Goal: Information Seeking & Learning: Learn about a topic

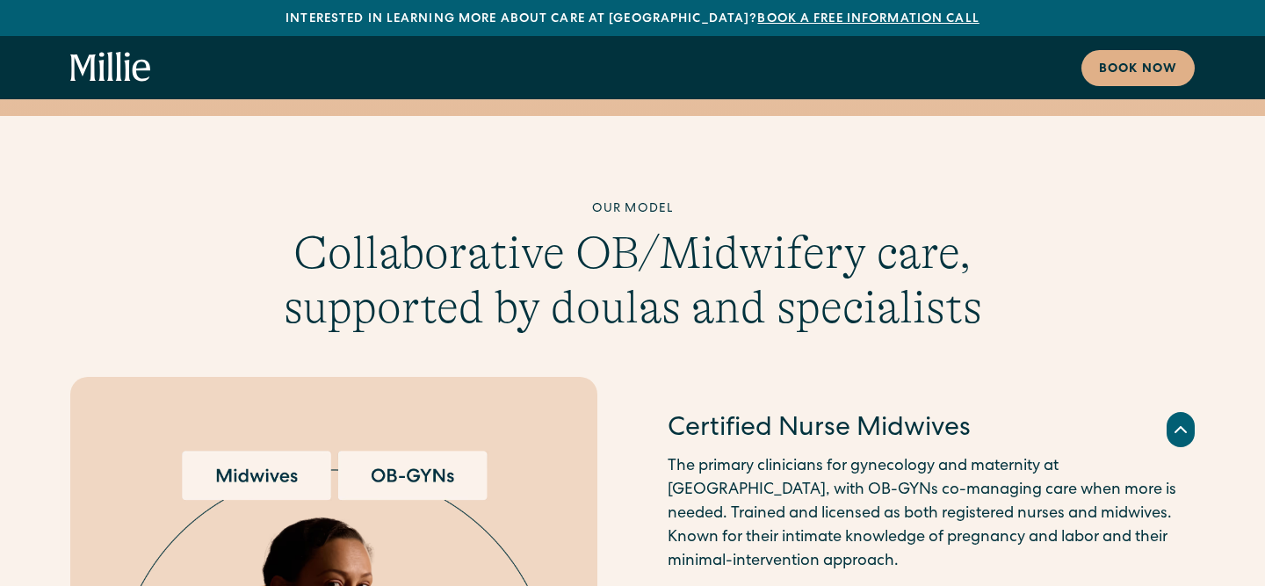
scroll to position [4709, 0]
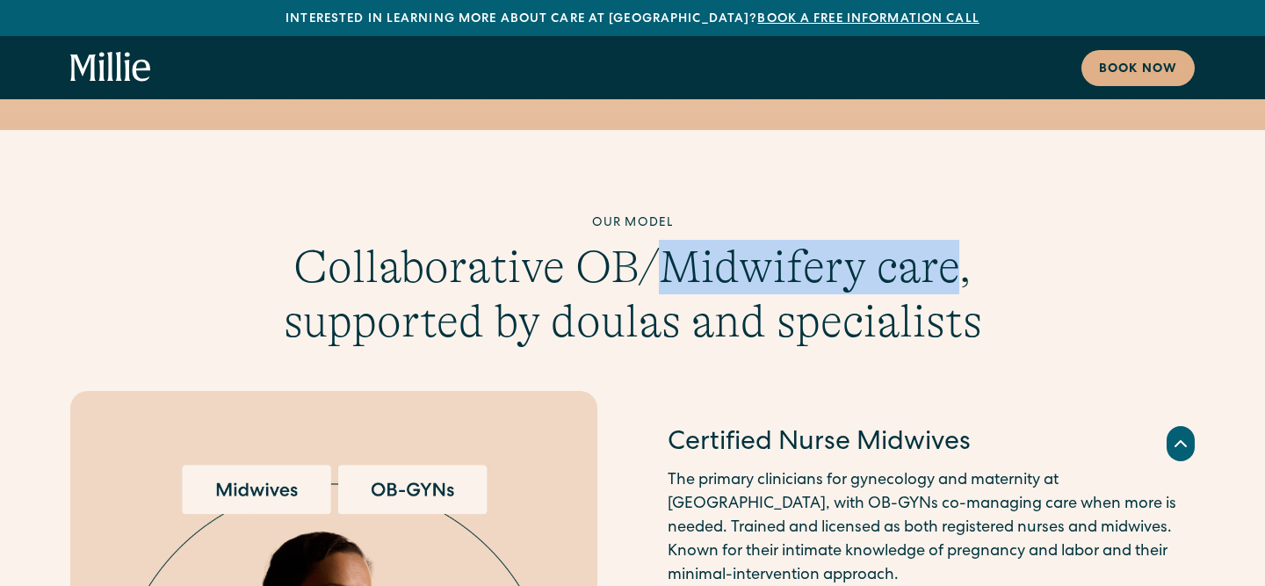
drag, startPoint x: 952, startPoint y: 179, endPoint x: 655, endPoint y: 160, distance: 297.5
click at [655, 240] on h3 "Collaborative OB/Midwifery care, supported by doulas and specialists" at bounding box center [632, 295] width 708 height 110
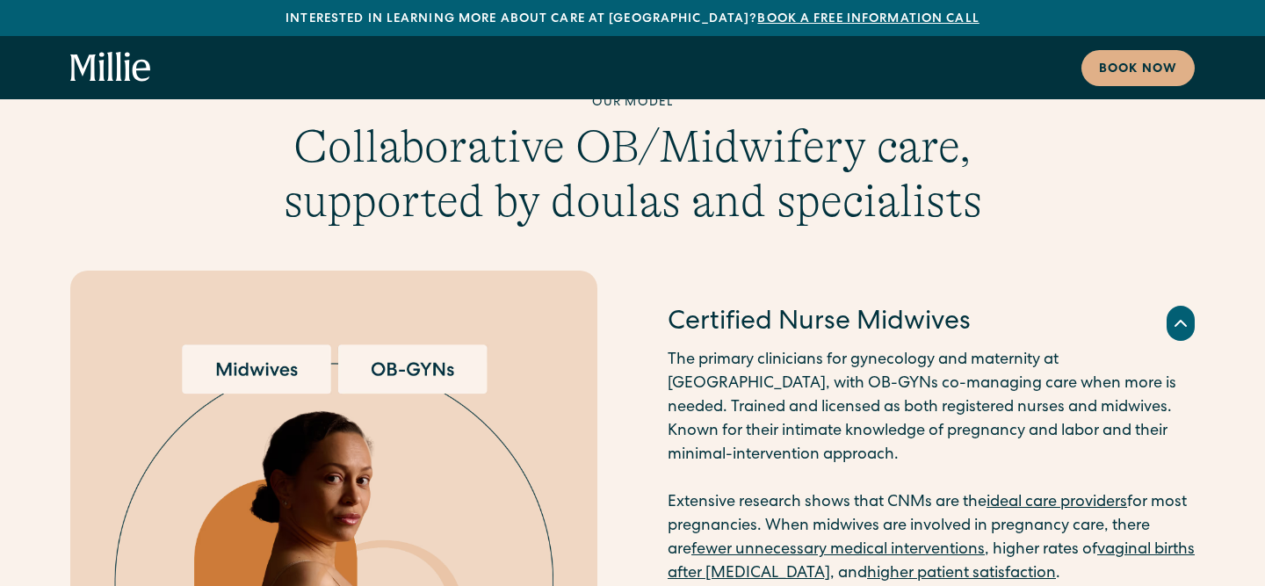
scroll to position [4831, 0]
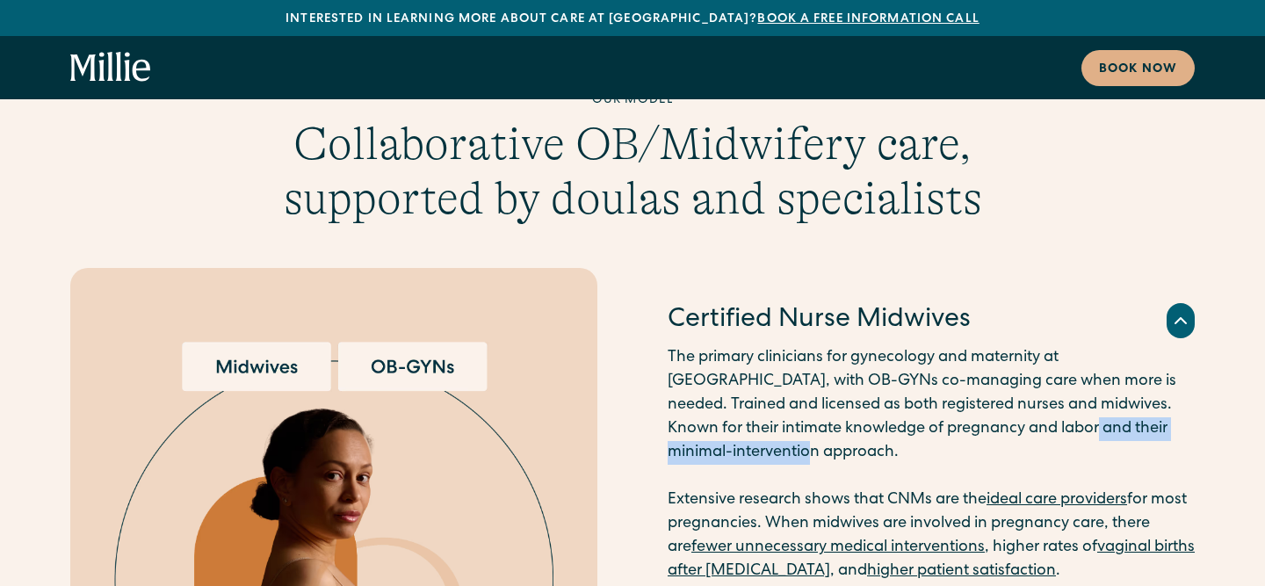
drag, startPoint x: 999, startPoint y: 326, endPoint x: 997, endPoint y: 356, distance: 29.9
click at [997, 356] on p "The primary clinicians for gynecology and maternity at [GEOGRAPHIC_DATA], with …" at bounding box center [931, 464] width 527 height 237
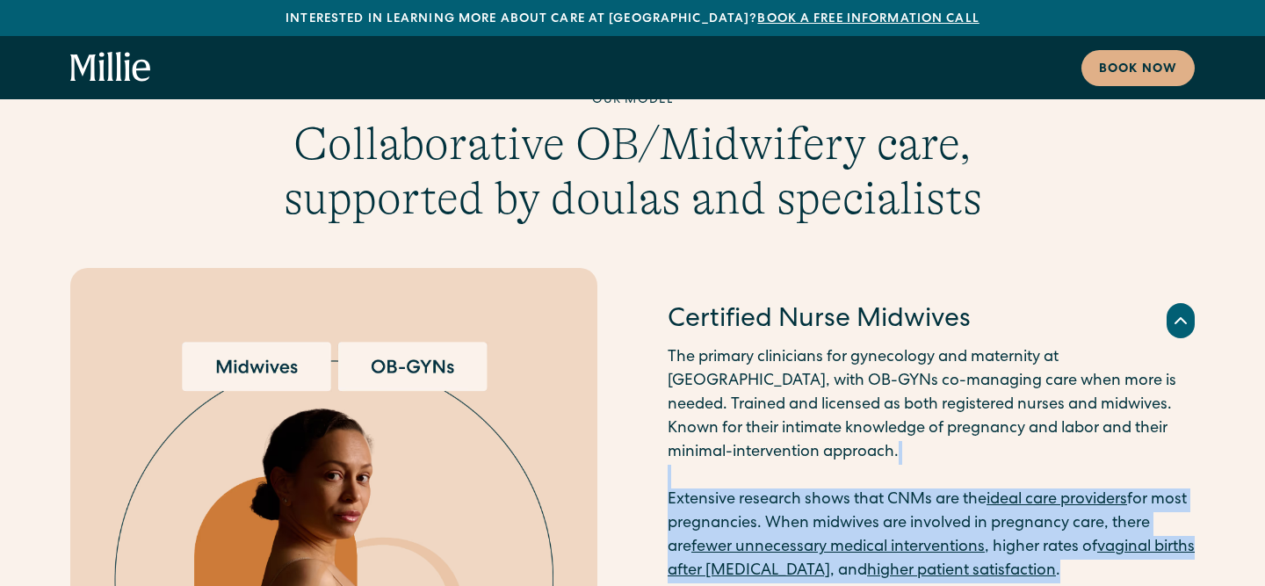
drag, startPoint x: 1131, startPoint y: 483, endPoint x: 1125, endPoint y: 373, distance: 110.0
click at [1125, 373] on div "Certified Nurse Midwives The primary clinicians for gynecology and maternity at…" at bounding box center [931, 443] width 527 height 331
click at [1012, 364] on p "The primary clinicians for gynecology and maternity at [GEOGRAPHIC_DATA], with …" at bounding box center [931, 464] width 527 height 237
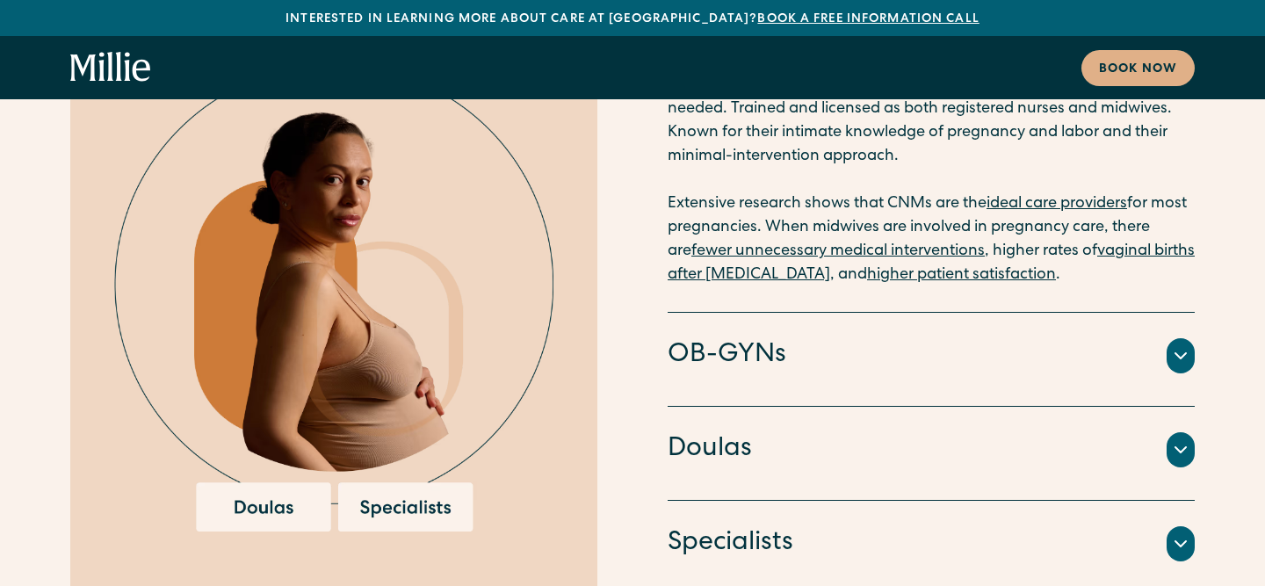
scroll to position [5127, 0]
click at [1172, 440] on icon at bounding box center [1180, 450] width 21 height 21
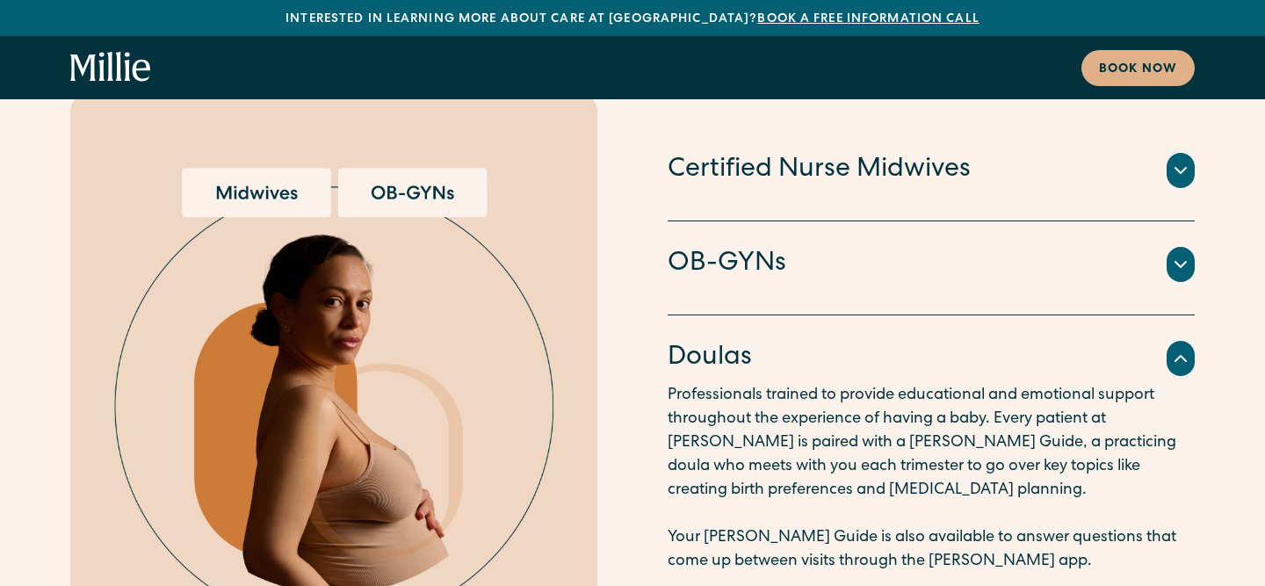
scroll to position [5006, 0]
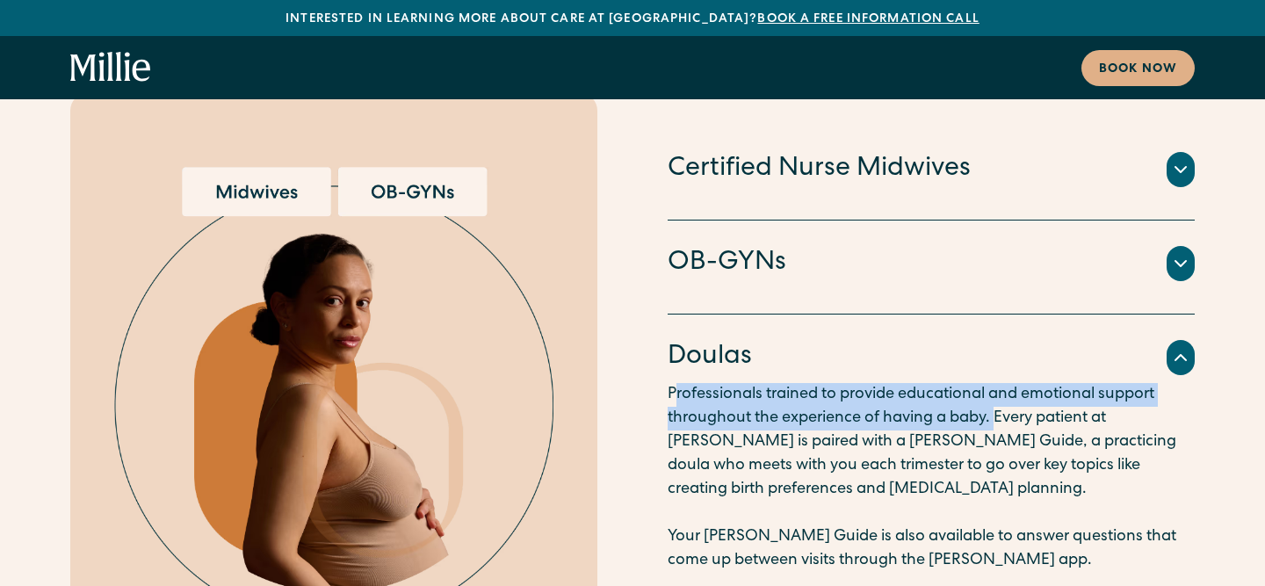
drag, startPoint x: 997, startPoint y: 329, endPoint x: 672, endPoint y: 295, distance: 326.7
click at [672, 383] on p "Professionals trained to provide educational and emotional support throughout t…" at bounding box center [931, 478] width 527 height 190
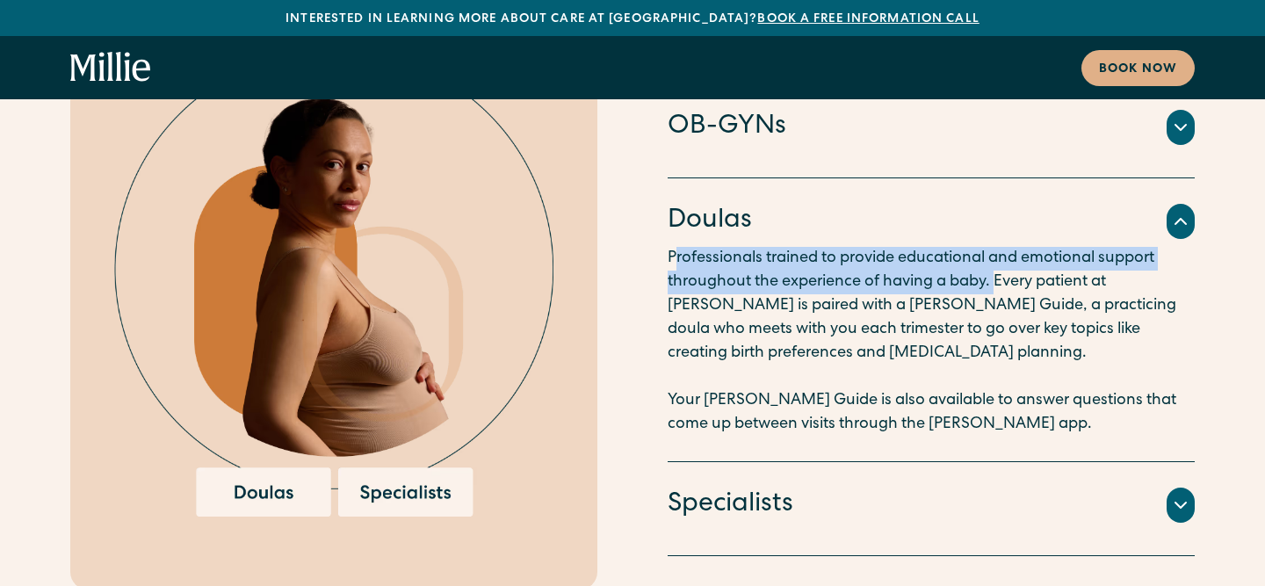
scroll to position [5150, 0]
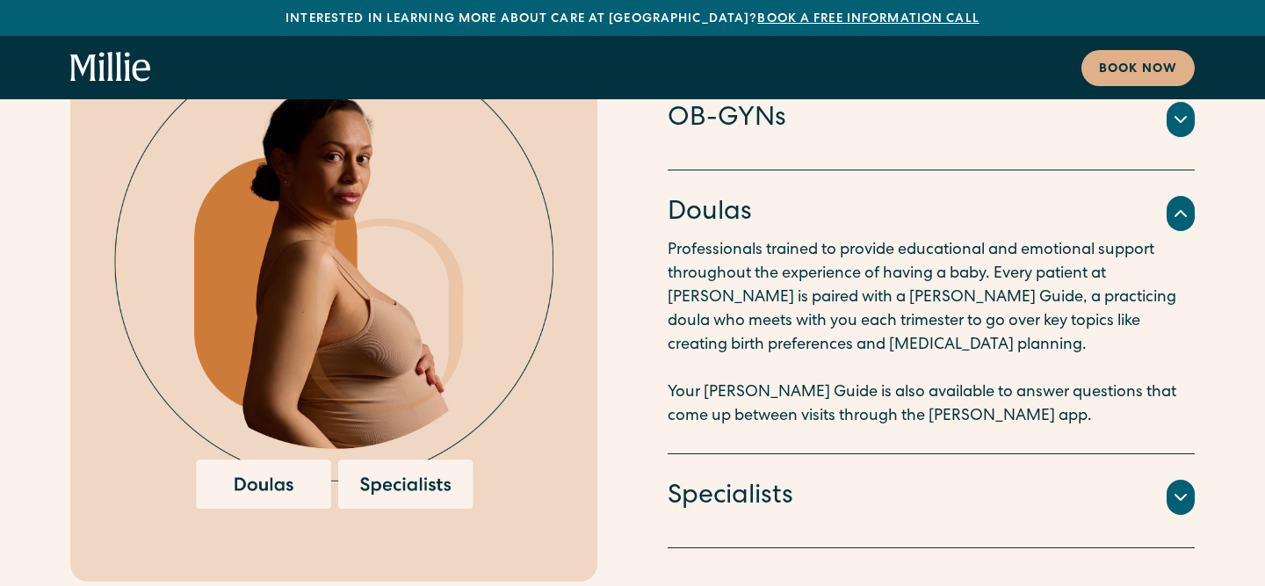
click at [955, 479] on div "Specialists" at bounding box center [931, 497] width 527 height 37
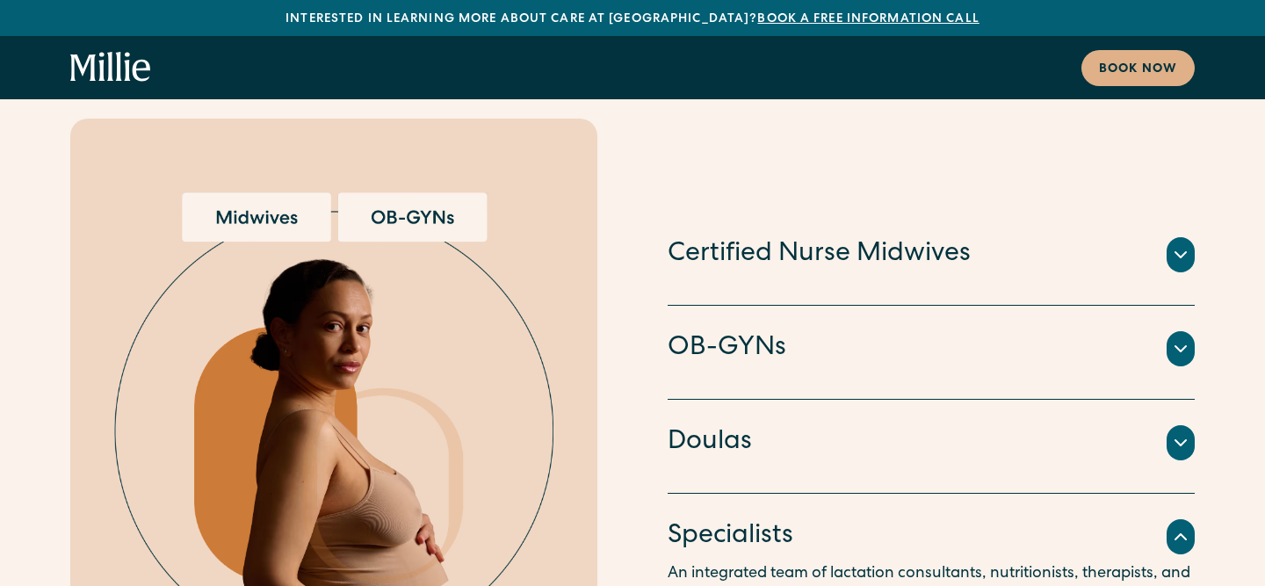
scroll to position [4962, 0]
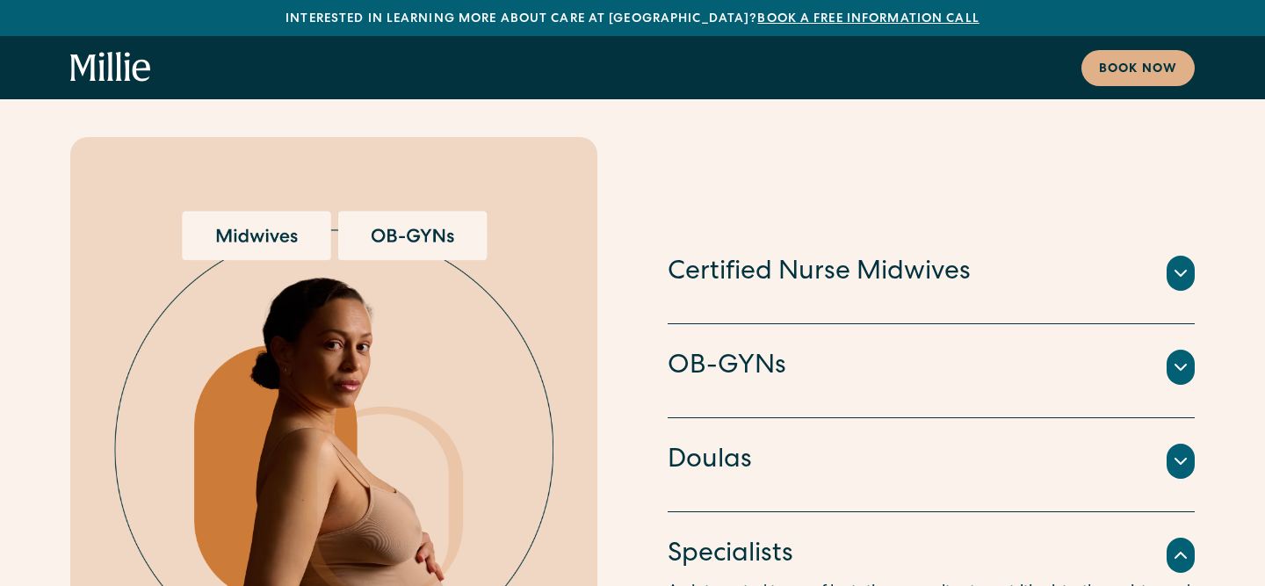
click at [945, 349] on div "OB-GYNs" at bounding box center [931, 367] width 527 height 37
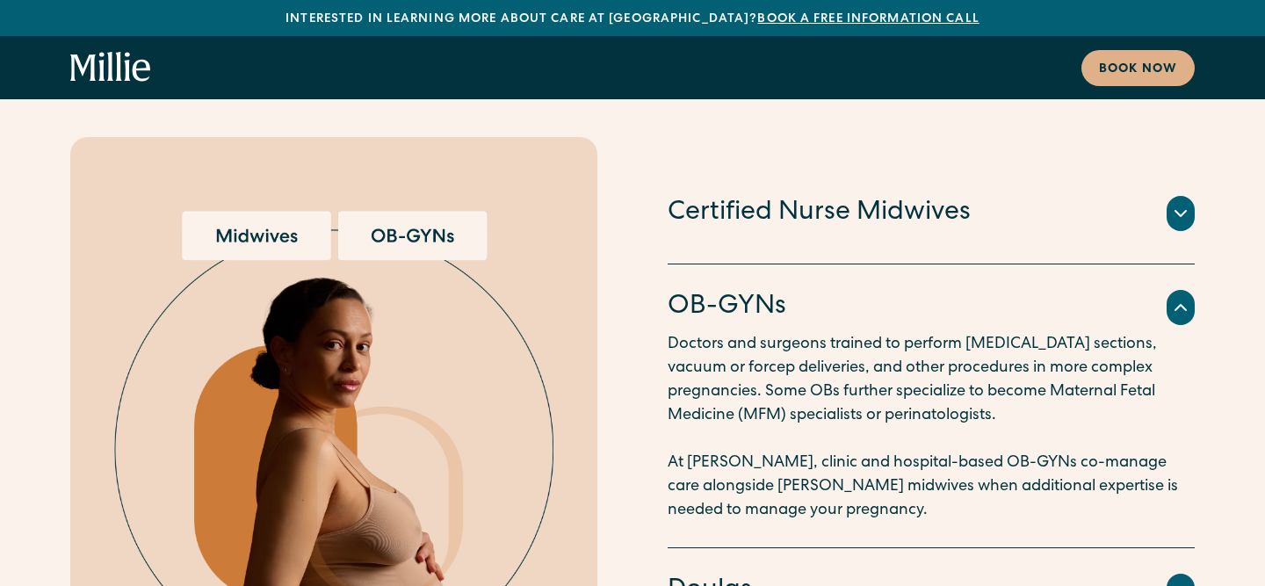
click at [975, 170] on div "Certified Nurse Midwives The primary clinicians for gynecology and maternity at…" at bounding box center [931, 217] width 527 height 94
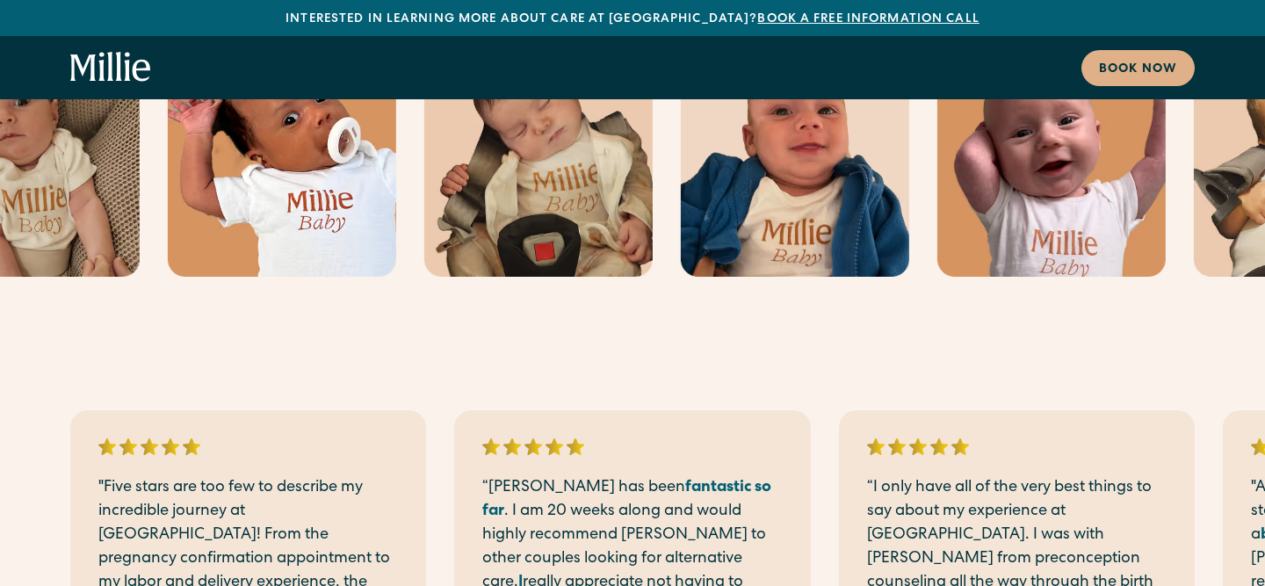
scroll to position [0, 0]
